Goal: Find specific page/section: Find specific page/section

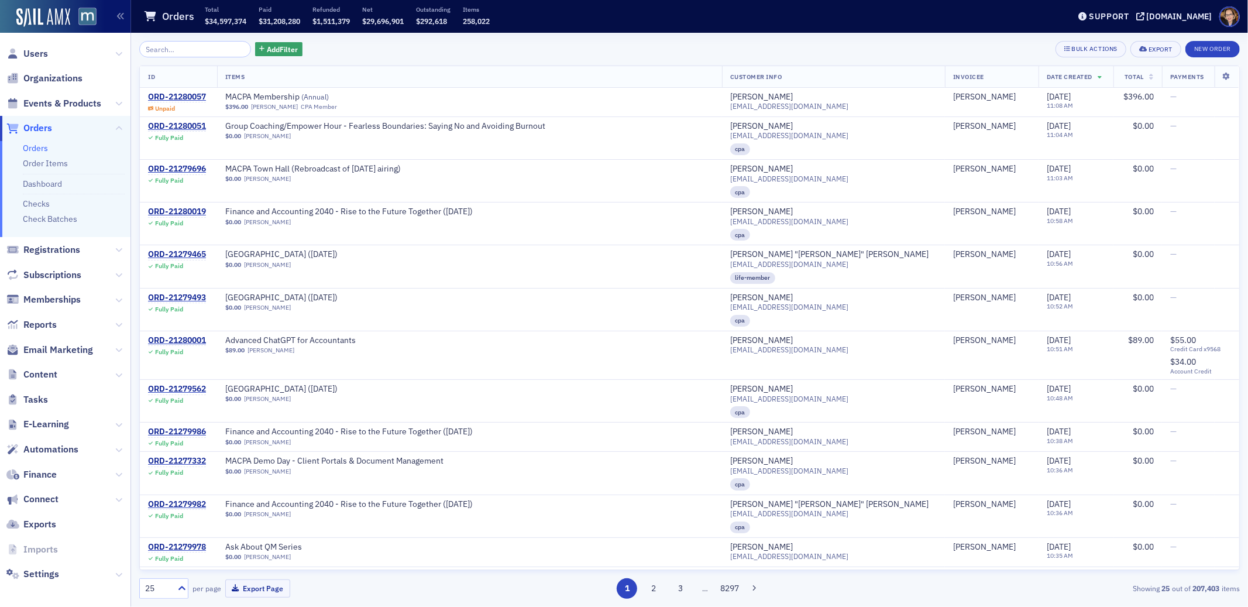
click at [36, 130] on span "Orders" at bounding box center [37, 128] width 29 height 13
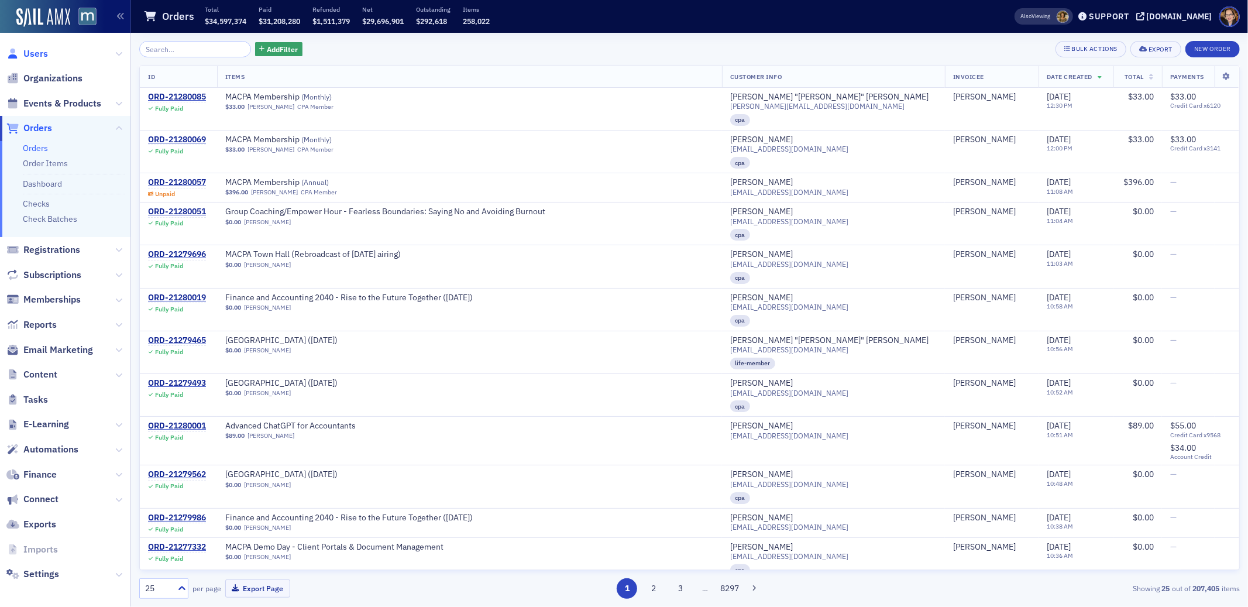
click at [37, 50] on span "Users" at bounding box center [35, 53] width 25 height 13
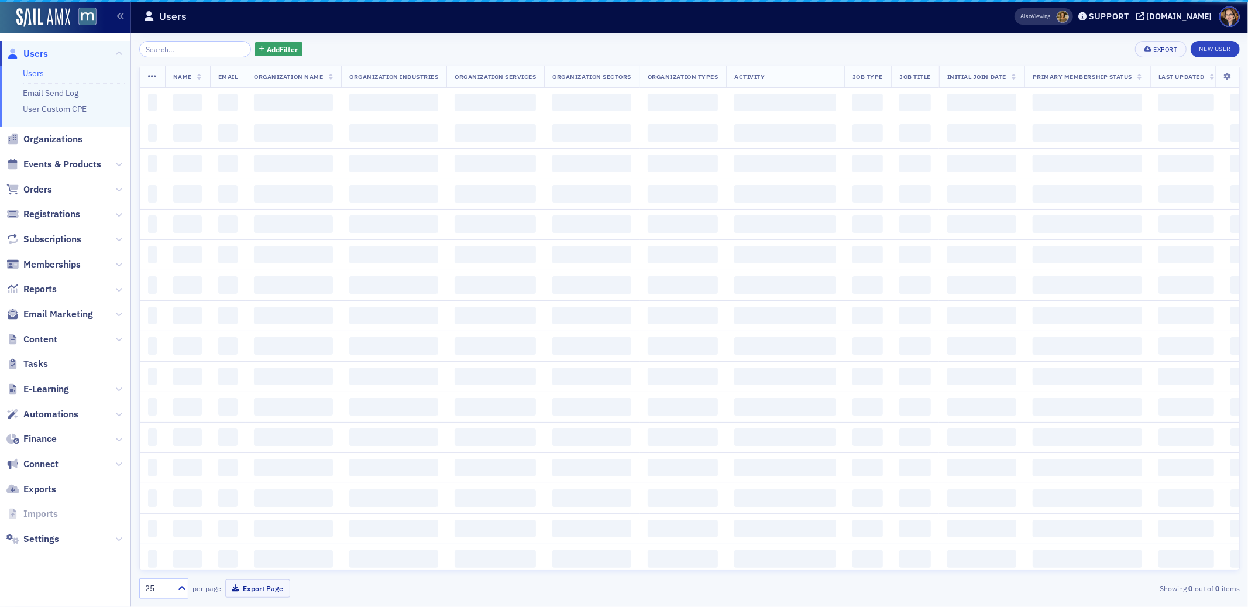
click at [165, 50] on input "search" at bounding box center [195, 49] width 112 height 16
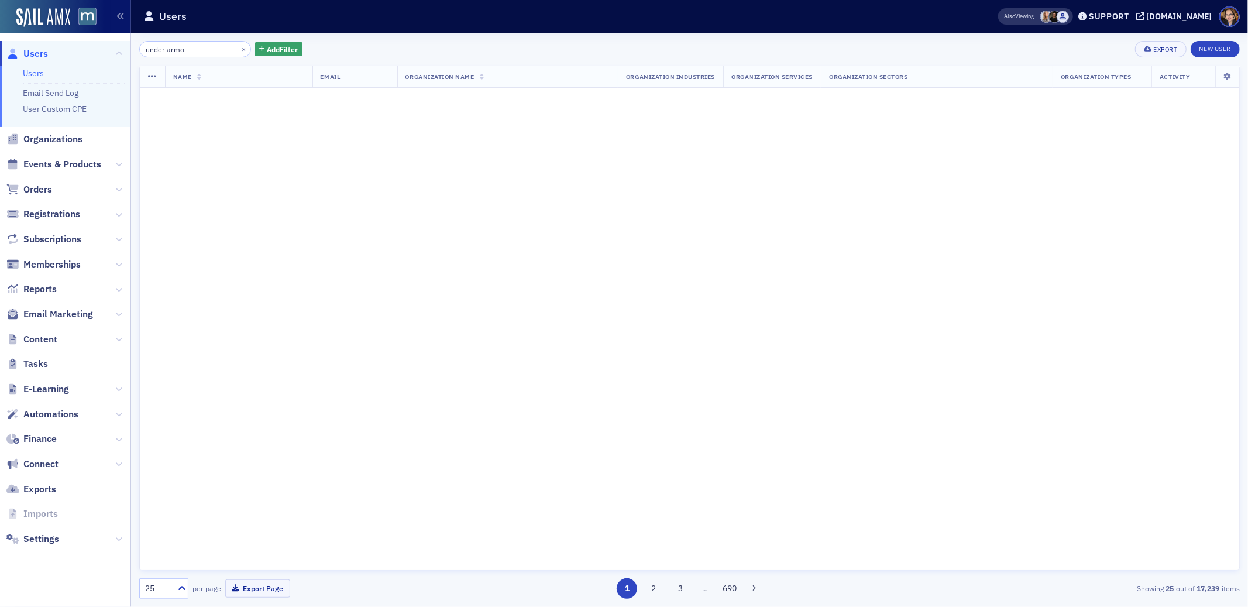
type input "under armor"
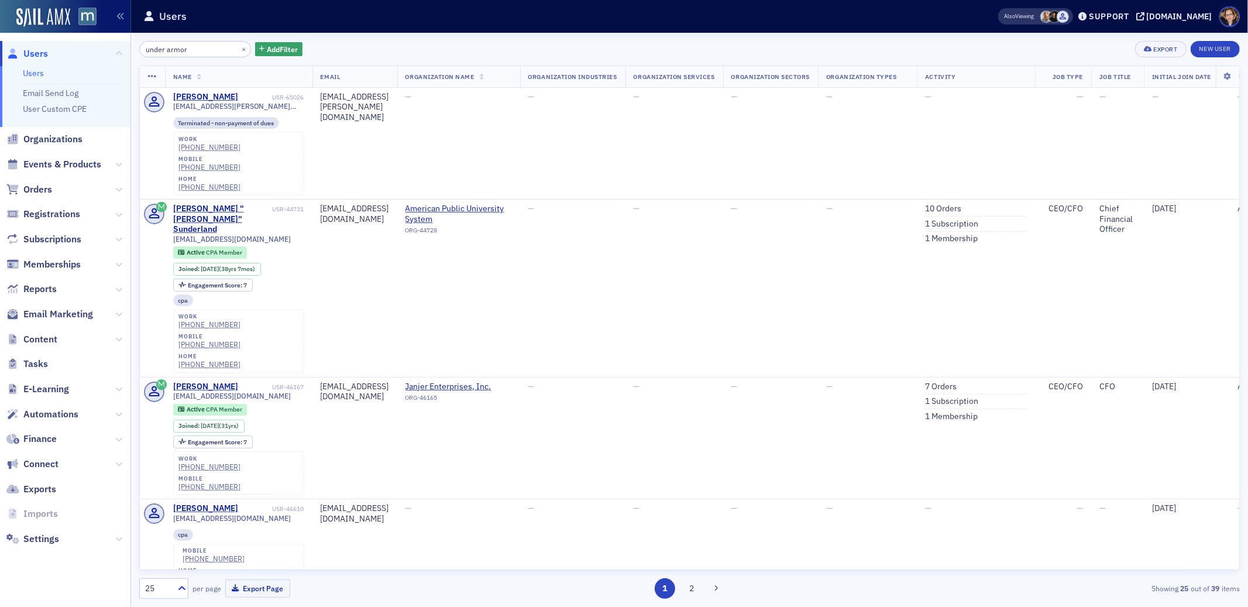
drag, startPoint x: 171, startPoint y: 50, endPoint x: 129, endPoint y: 50, distance: 42.1
click at [129, 50] on div "Users Users Email Send Log User Custom CPE Organizations Events & Products Orde…" at bounding box center [624, 303] width 1248 height 607
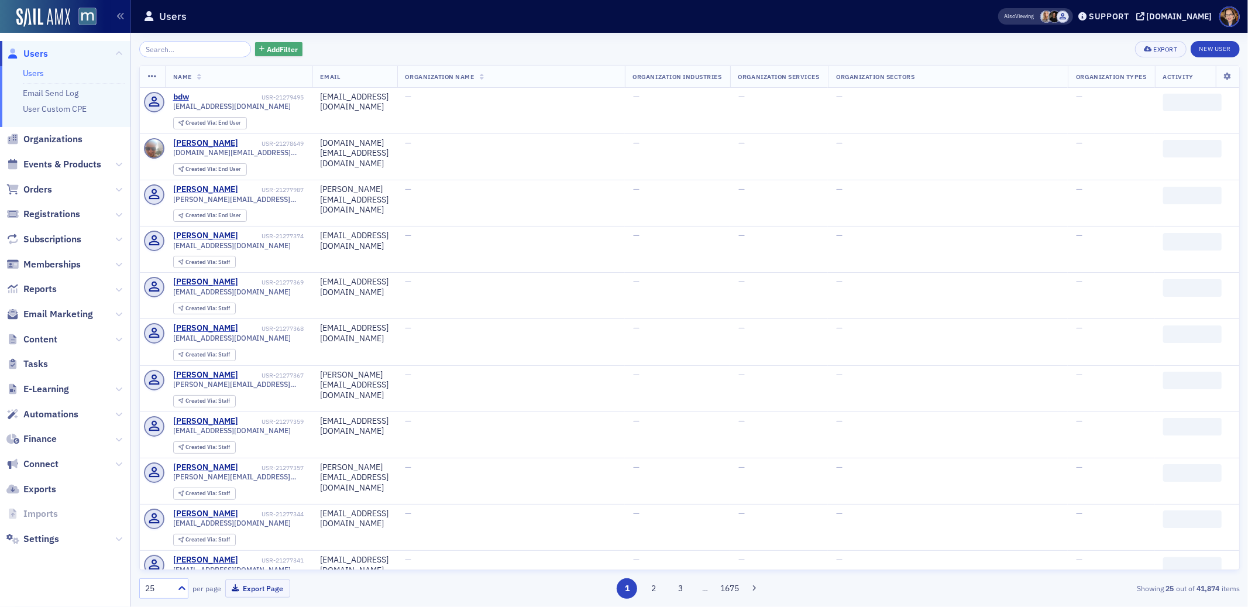
click at [276, 47] on span "Add Filter" at bounding box center [282, 49] width 31 height 11
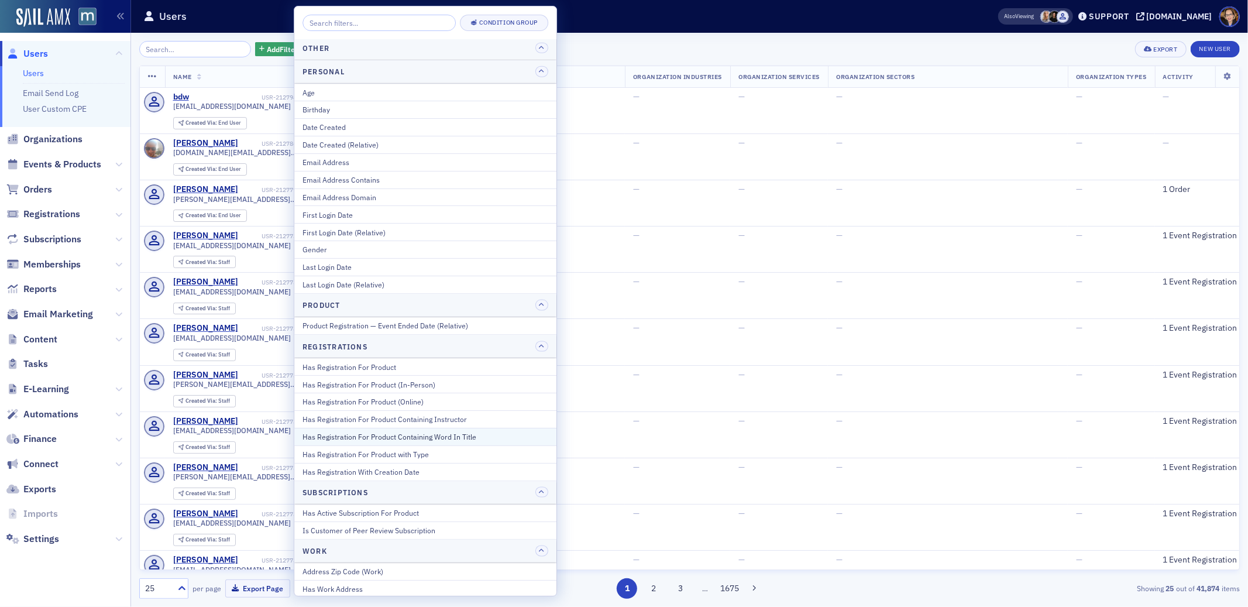
scroll to position [1324, 0]
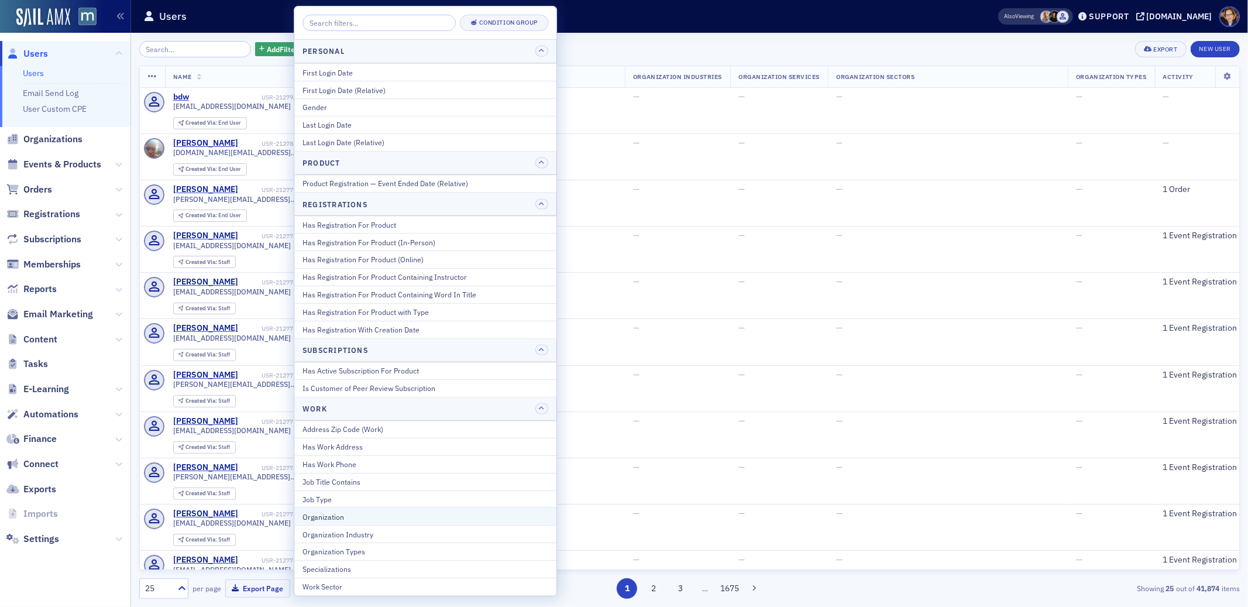
click at [351, 515] on div "Organization" at bounding box center [425, 516] width 246 height 11
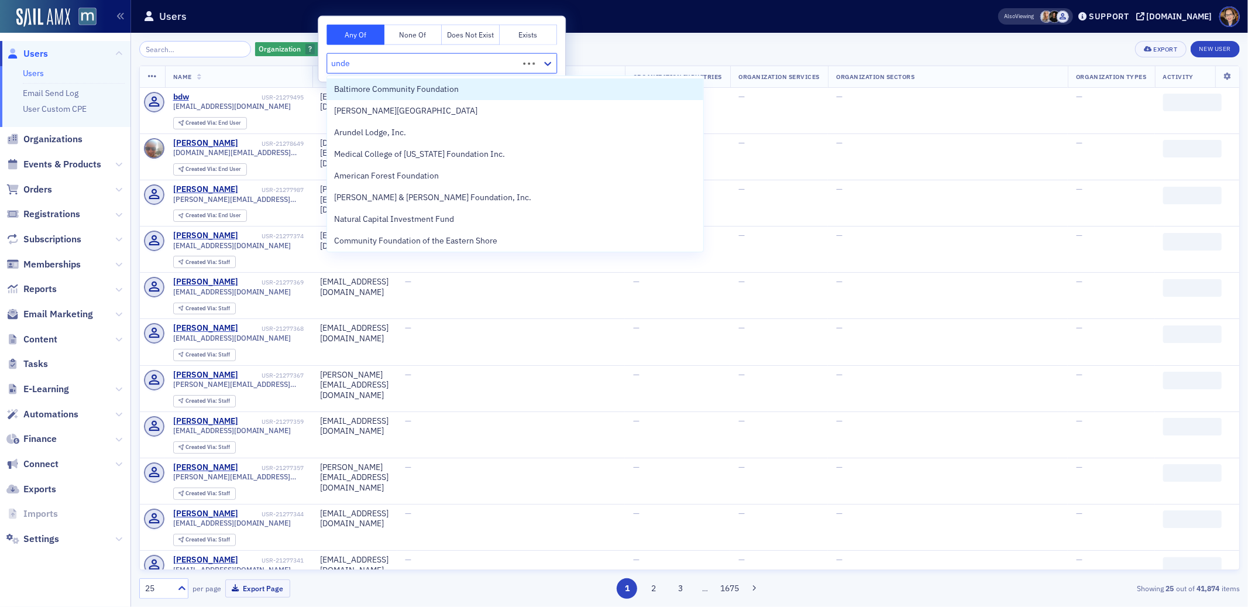
type input "under"
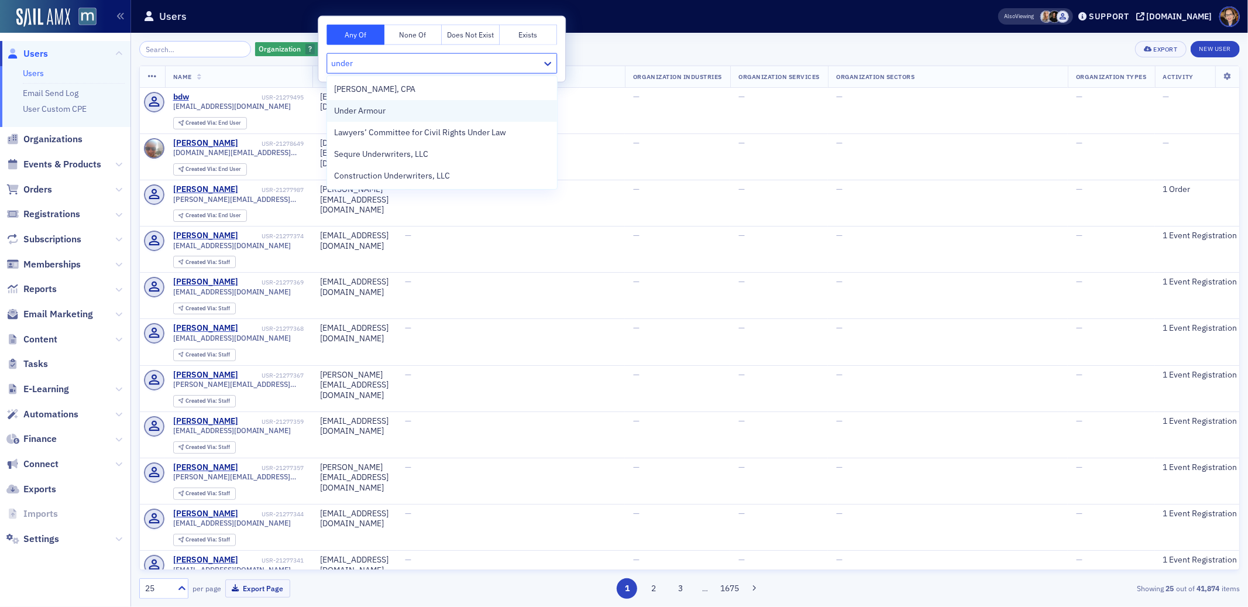
click at [374, 108] on span "Under Armour" at bounding box center [359, 111] width 51 height 12
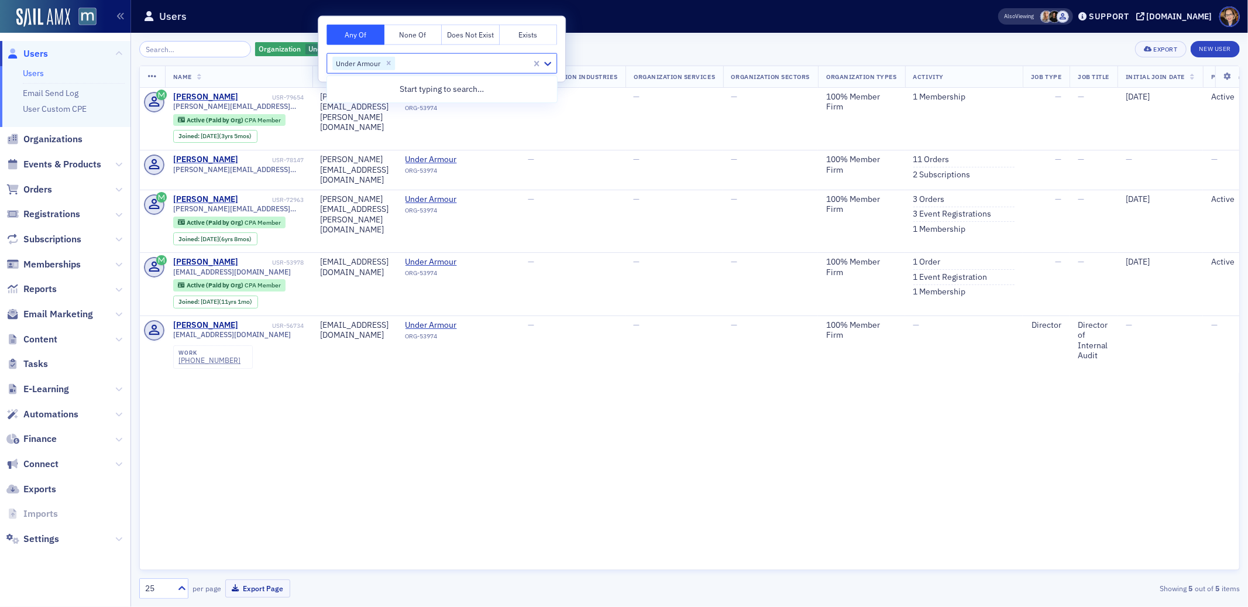
click at [717, 42] on div "Organization Under Armour Add Filter Export New User" at bounding box center [689, 49] width 1100 height 16
